Goal: Information Seeking & Learning: Learn about a topic

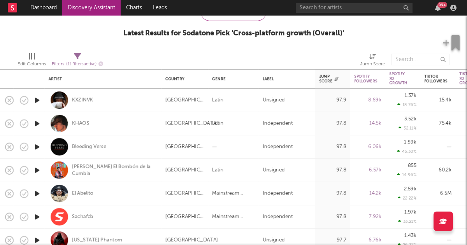
click at [94, 7] on link "Discovery Assistant" at bounding box center [91, 8] width 58 height 16
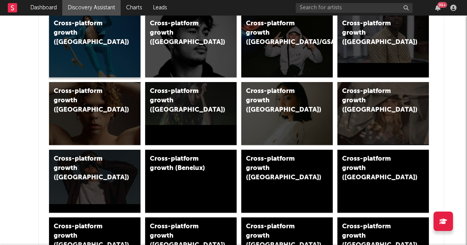
scroll to position [145, 0]
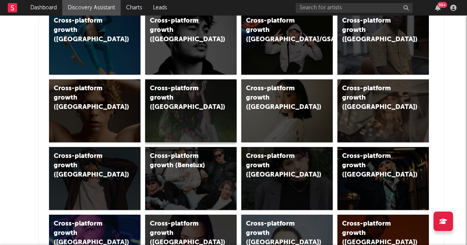
click at [182, 123] on div "Cross-platform growth (Sweden)" at bounding box center [190, 110] width 91 height 63
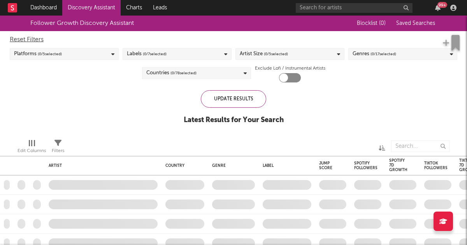
checkbox input "true"
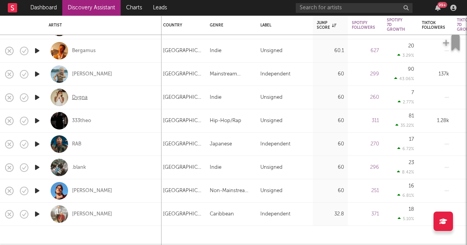
click at [80, 95] on div "Dygna" at bounding box center [80, 97] width 16 height 7
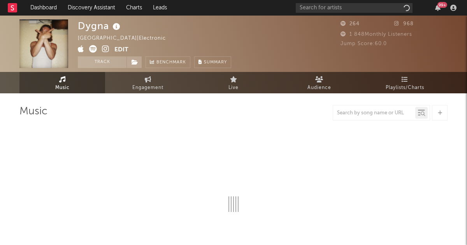
select select "1w"
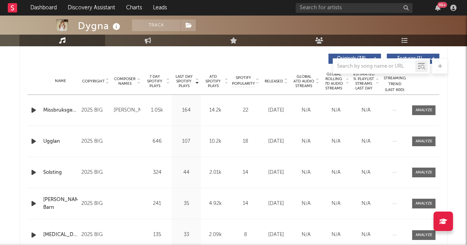
scroll to position [276, 0]
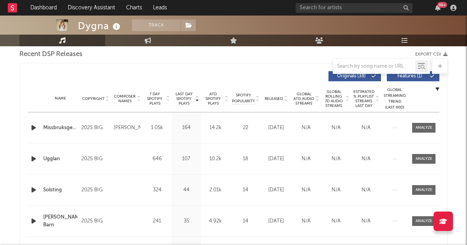
click at [34, 126] on icon "button" at bounding box center [34, 128] width 8 height 10
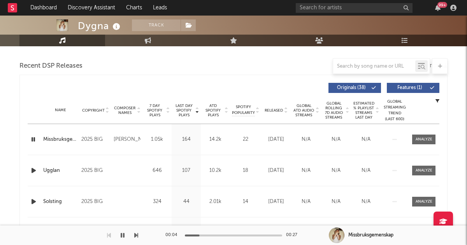
scroll to position [269, 0]
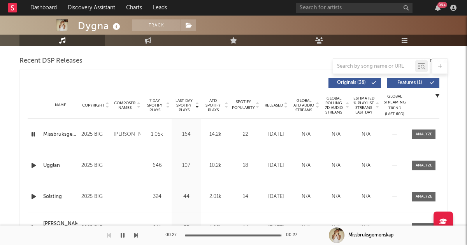
click at [122, 234] on icon "button" at bounding box center [123, 235] width 4 height 6
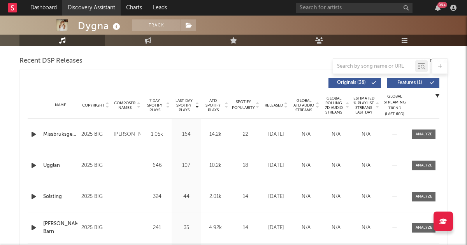
click at [79, 7] on link "Discovery Assistant" at bounding box center [91, 8] width 58 height 16
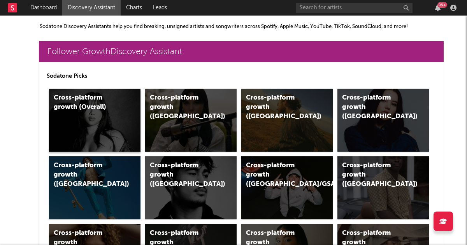
click at [87, 131] on div "Cross-platform growth (Overall)" at bounding box center [94, 120] width 91 height 63
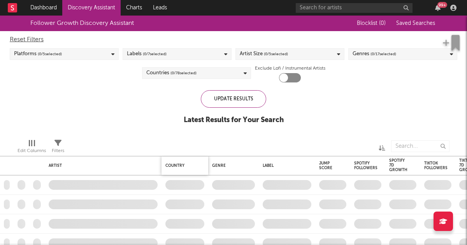
checkbox input "true"
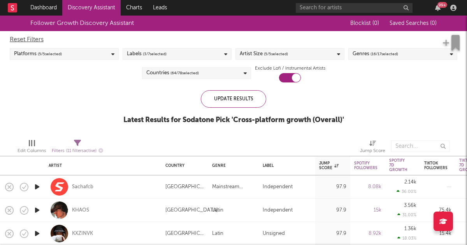
click at [203, 52] on div "Labels ( 3 / 7 selected)" at bounding box center [176, 54] width 109 height 12
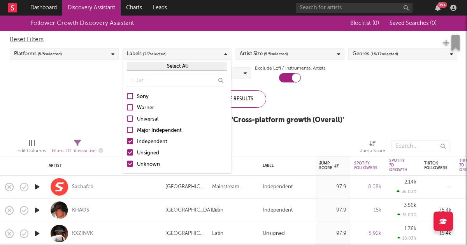
click at [96, 106] on div "Follower Growth Discovery Assistant Blocklist ( 0 ) Saved Searches ( 0 ) Reset …" at bounding box center [233, 74] width 467 height 117
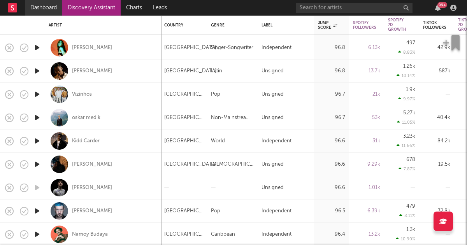
click at [39, 9] on link "Dashboard" at bounding box center [43, 8] width 37 height 16
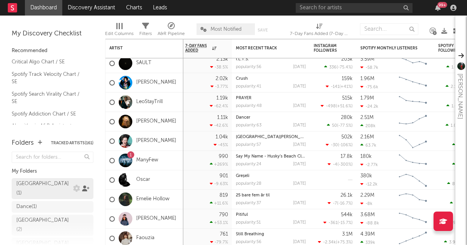
click at [87, 185] on icon at bounding box center [85, 188] width 7 height 6
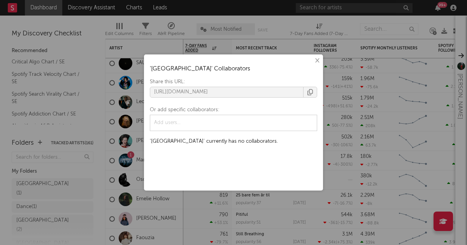
click at [316, 58] on button "×" at bounding box center [316, 60] width 9 height 9
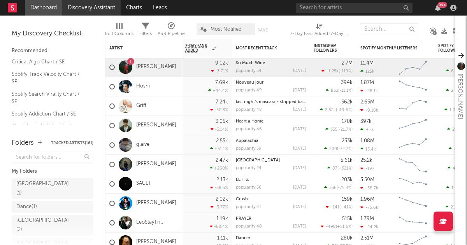
click at [98, 9] on link "Discovery Assistant" at bounding box center [91, 8] width 58 height 16
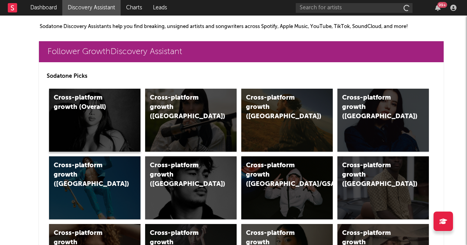
click at [98, 126] on div "Cross-platform growth (Overall)" at bounding box center [94, 120] width 91 height 63
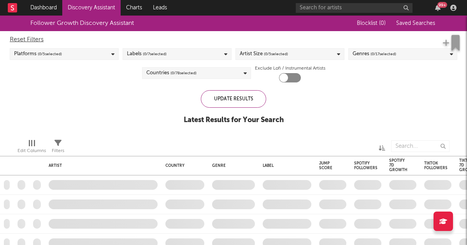
checkbox input "true"
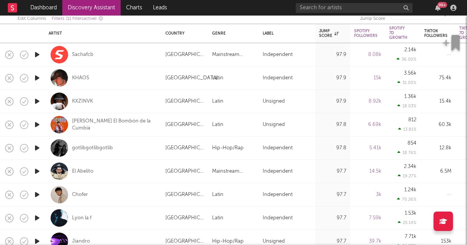
click at [37, 53] on icon "button" at bounding box center [37, 55] width 8 height 10
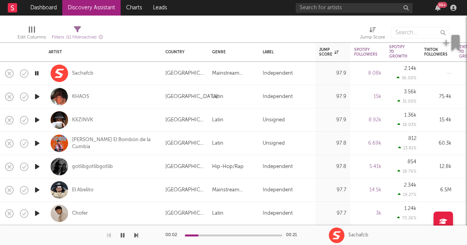
click at [34, 99] on icon "button" at bounding box center [37, 97] width 8 height 10
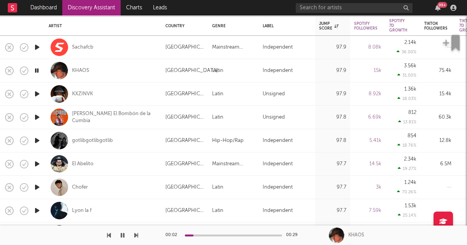
click at [38, 94] on icon "button" at bounding box center [37, 94] width 8 height 10
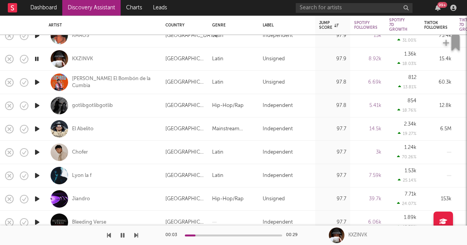
click at [36, 81] on icon "button" at bounding box center [37, 82] width 8 height 10
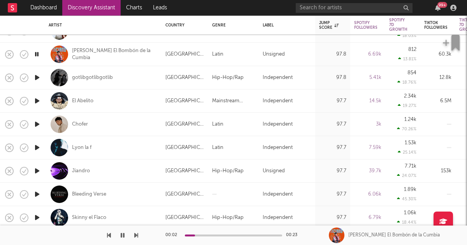
click at [36, 75] on icon "button" at bounding box center [37, 78] width 8 height 10
click at [38, 100] on icon "button" at bounding box center [37, 101] width 8 height 10
click at [120, 233] on button "button" at bounding box center [123, 235] width 8 height 19
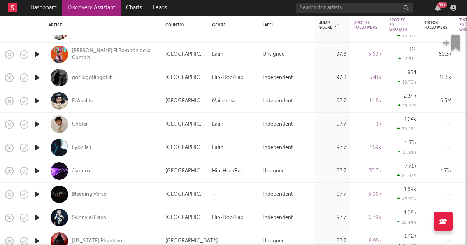
click at [35, 76] on icon "button" at bounding box center [37, 78] width 8 height 10
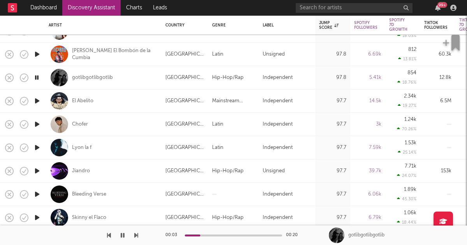
click at [38, 76] on icon "button" at bounding box center [36, 78] width 7 height 10
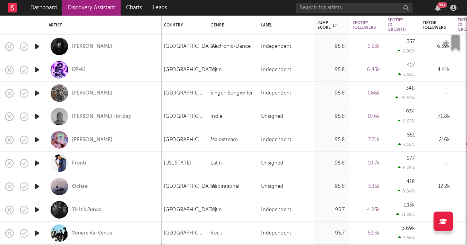
click at [37, 45] on icon "button" at bounding box center [37, 47] width 8 height 10
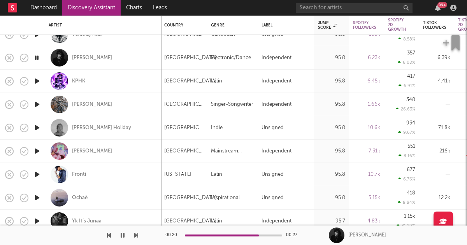
click at [124, 234] on icon "button" at bounding box center [123, 235] width 4 height 6
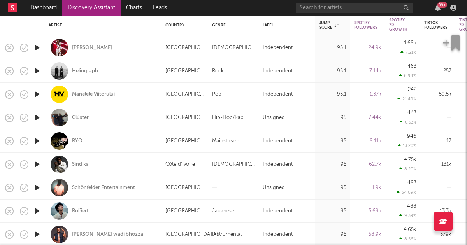
click at [37, 70] on icon "button" at bounding box center [37, 71] width 8 height 10
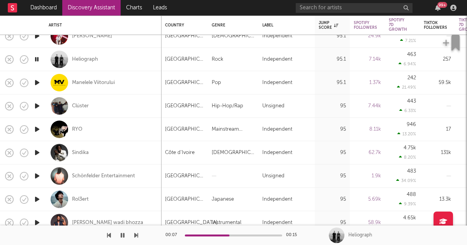
click at [37, 60] on icon "button" at bounding box center [36, 59] width 7 height 10
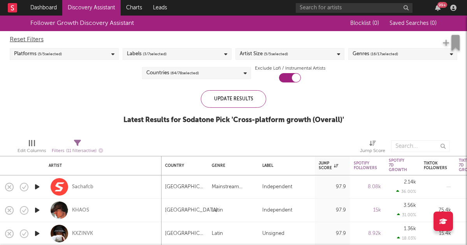
click at [185, 57] on div "Labels ( 3 / 7 selected)" at bounding box center [176, 54] width 109 height 12
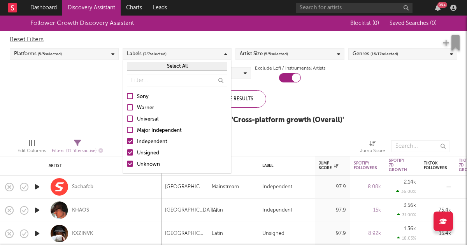
click at [130, 95] on div at bounding box center [130, 96] width 6 height 6
click at [127, 95] on input "Sony" at bounding box center [127, 96] width 0 height 9
click at [131, 109] on div at bounding box center [130, 107] width 6 height 6
click at [127, 109] on input "Warner" at bounding box center [127, 107] width 0 height 9
click at [129, 119] on div at bounding box center [130, 118] width 6 height 6
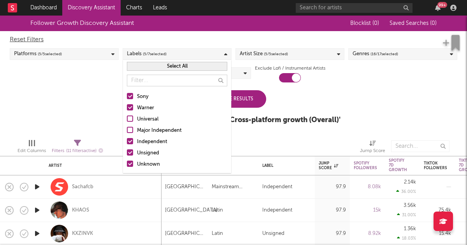
click at [127, 119] on input "Universal" at bounding box center [127, 119] width 0 height 9
click at [130, 130] on div at bounding box center [130, 130] width 6 height 6
click at [127, 130] on input "Major Independent" at bounding box center [127, 130] width 0 height 9
click at [290, 141] on div at bounding box center [295, 145] width 117 height 19
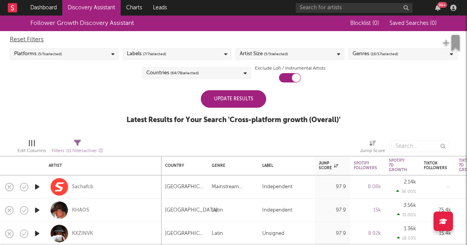
click at [245, 96] on div "Update Results" at bounding box center [233, 98] width 65 height 17
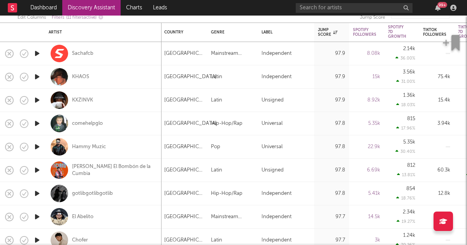
click at [38, 123] on icon "button" at bounding box center [37, 124] width 8 height 10
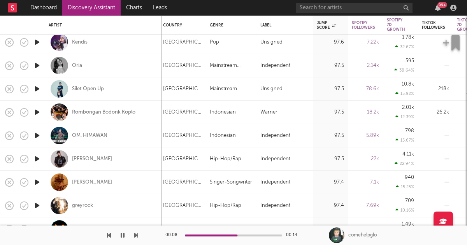
click at [37, 112] on icon "button" at bounding box center [37, 112] width 8 height 10
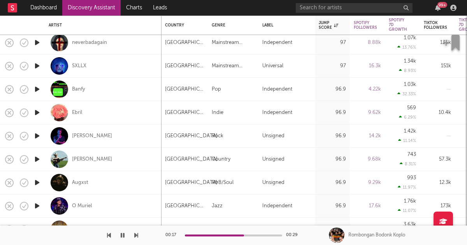
click at [37, 65] on icon "button" at bounding box center [37, 66] width 8 height 10
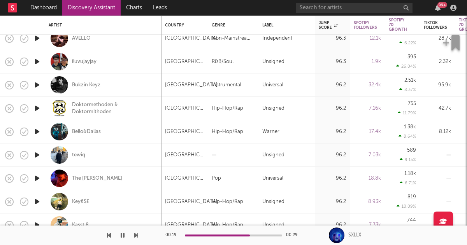
click at [38, 131] on icon "button" at bounding box center [37, 132] width 8 height 10
click at [93, 130] on div "Bello&Dallas" at bounding box center [86, 131] width 29 height 7
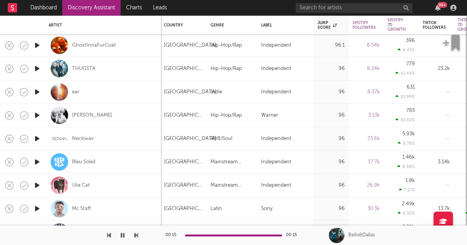
click at [38, 115] on icon "button" at bounding box center [37, 115] width 8 height 10
click at [356, 234] on div "[PERSON_NAME]" at bounding box center [367, 235] width 38 height 7
click at [77, 115] on div "[PERSON_NAME]" at bounding box center [92, 115] width 40 height 7
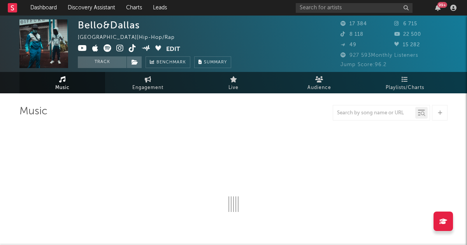
select select "6m"
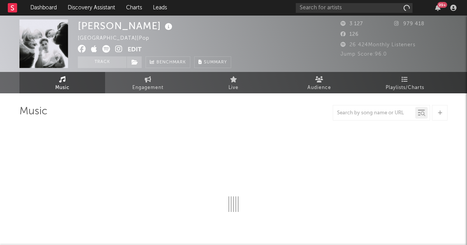
select select "1w"
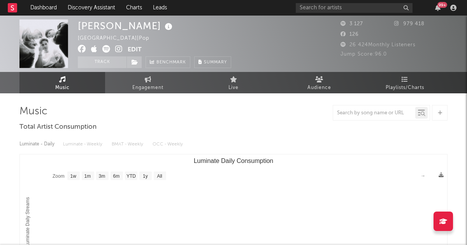
click at [119, 48] on icon at bounding box center [118, 49] width 7 height 8
